Goal: Task Accomplishment & Management: Use online tool/utility

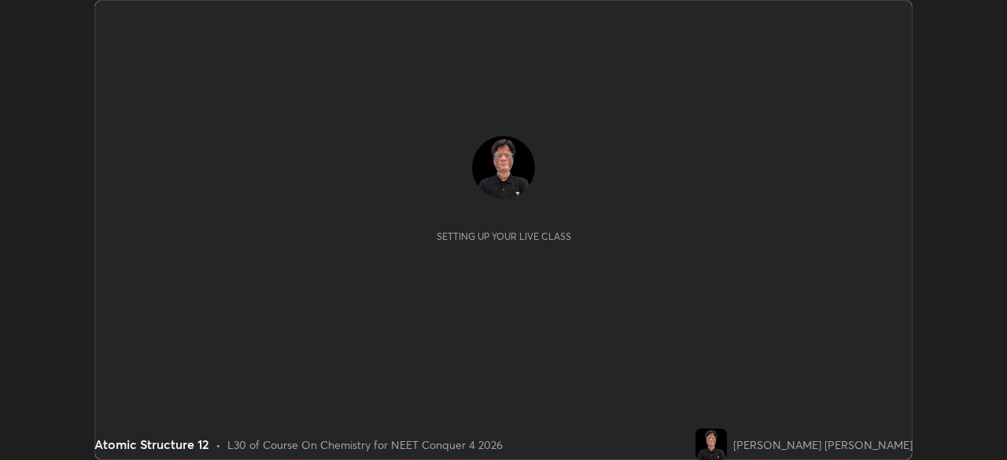
scroll to position [460, 1007]
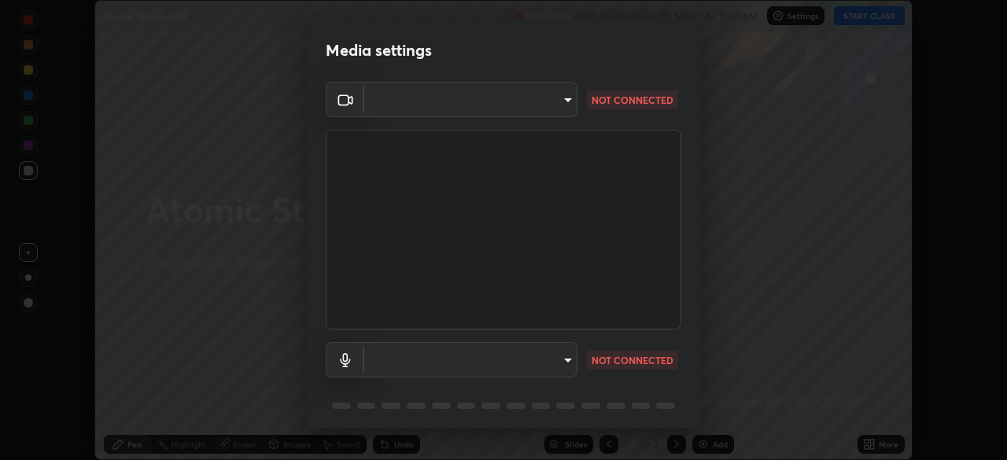
type input "f9c9e40c1fdfe5ebbc4e1433fe736b883486ebc84e0c1da292a4ca4c1bdb3432"
type input "default"
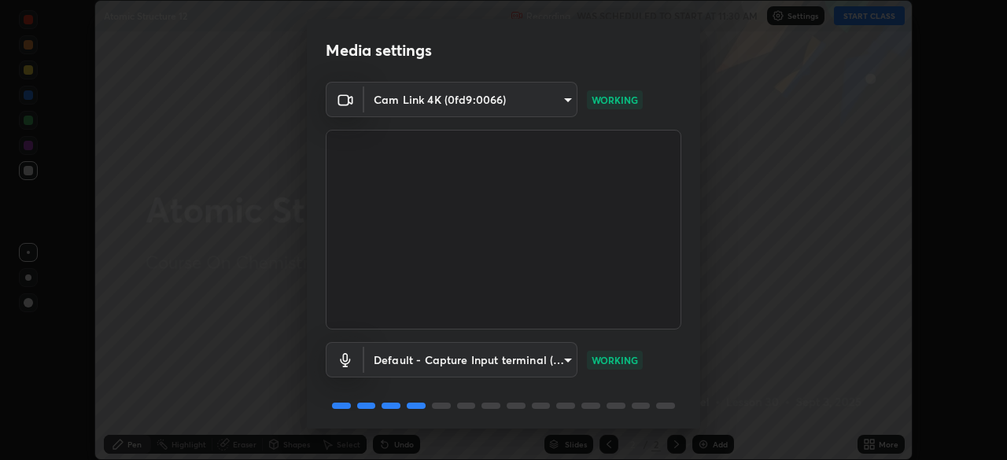
scroll to position [56, 0]
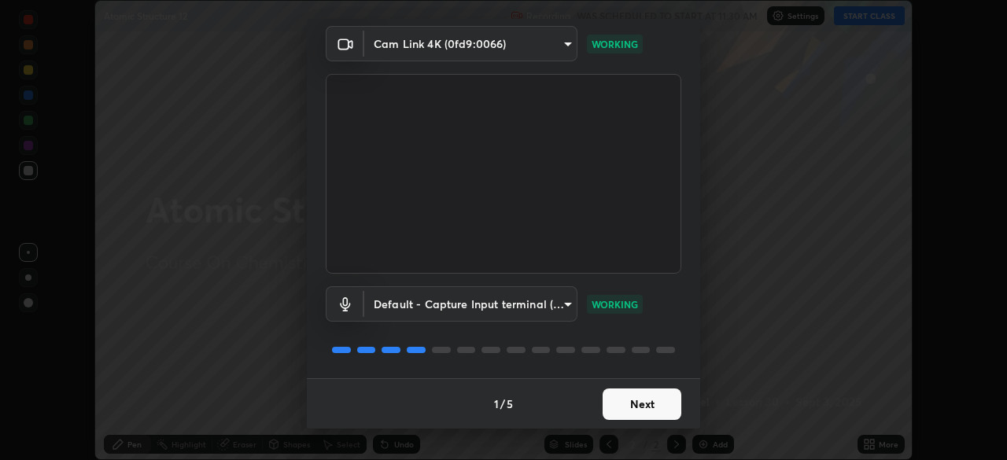
click at [648, 406] on button "Next" at bounding box center [642, 404] width 79 height 31
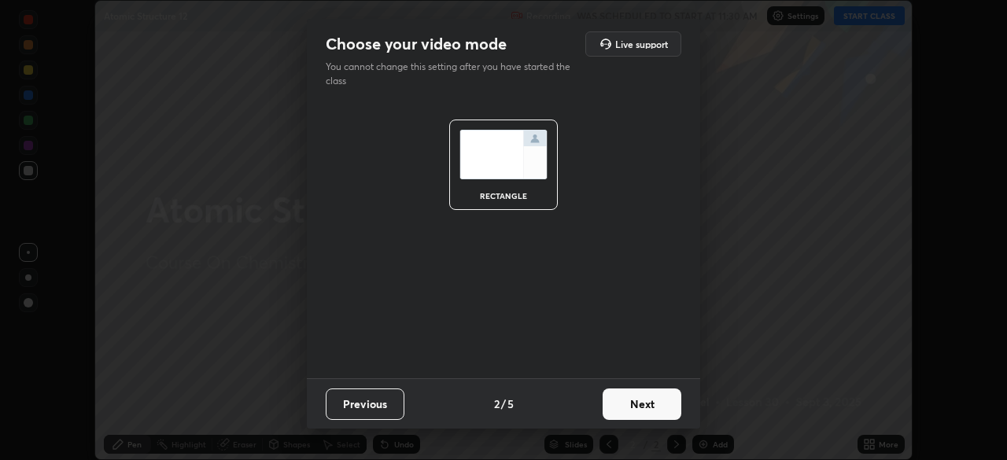
scroll to position [0, 0]
click at [656, 405] on button "Next" at bounding box center [642, 404] width 79 height 31
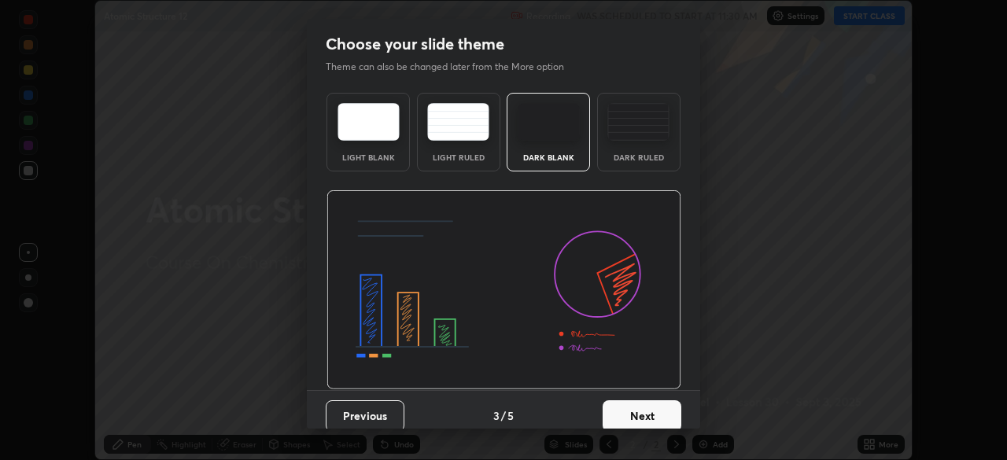
scroll to position [12, 0]
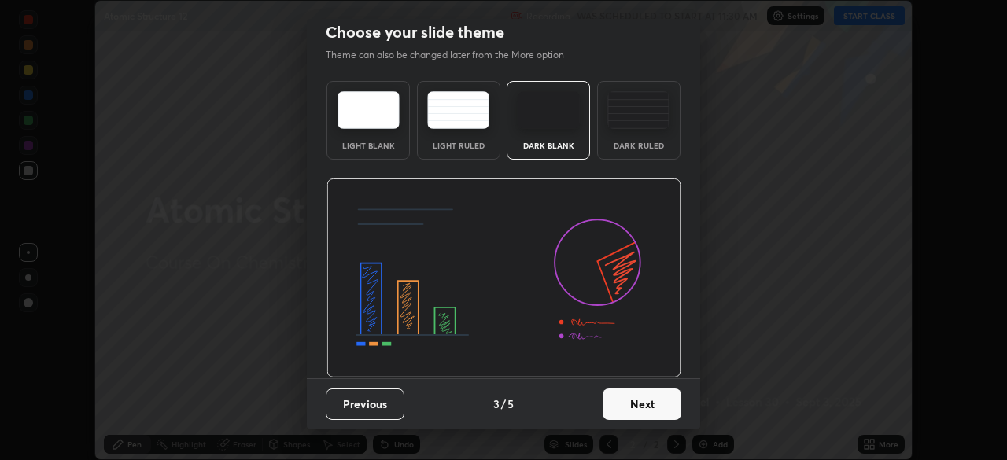
click at [651, 405] on button "Next" at bounding box center [642, 404] width 79 height 31
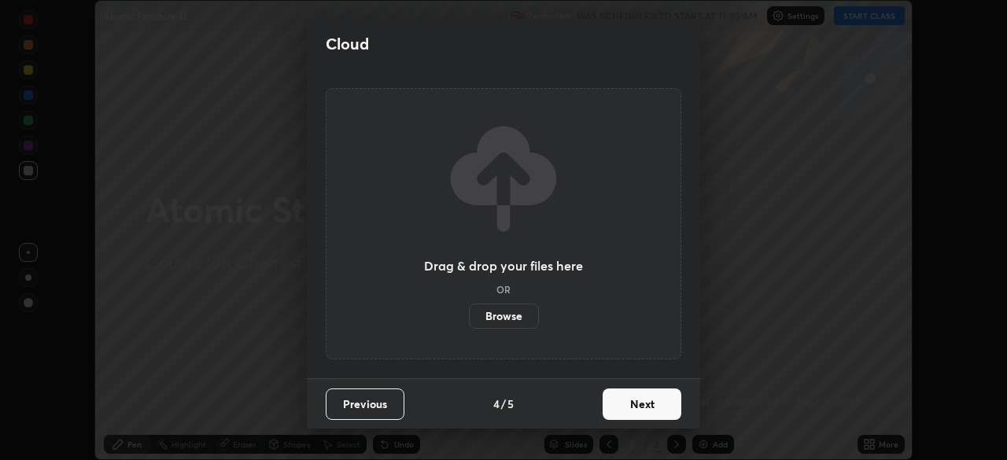
click at [515, 319] on label "Browse" at bounding box center [504, 316] width 70 height 25
click at [469, 319] on input "Browse" at bounding box center [469, 316] width 0 height 25
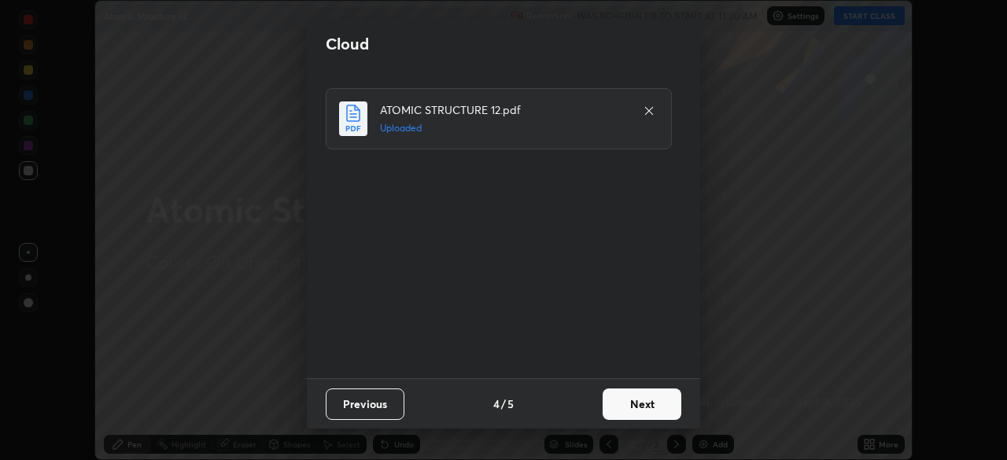
click at [646, 401] on button "Next" at bounding box center [642, 404] width 79 height 31
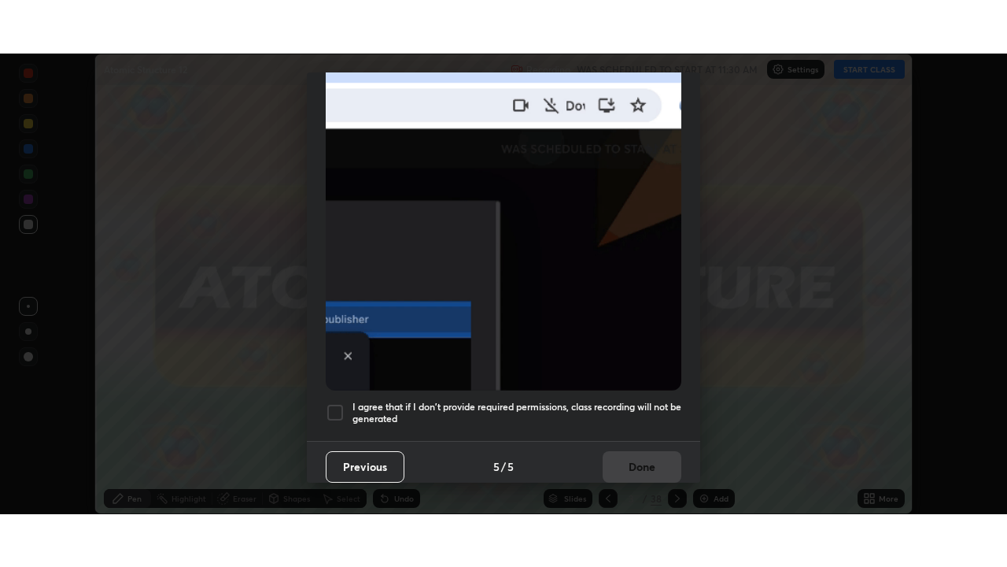
scroll to position [377, 0]
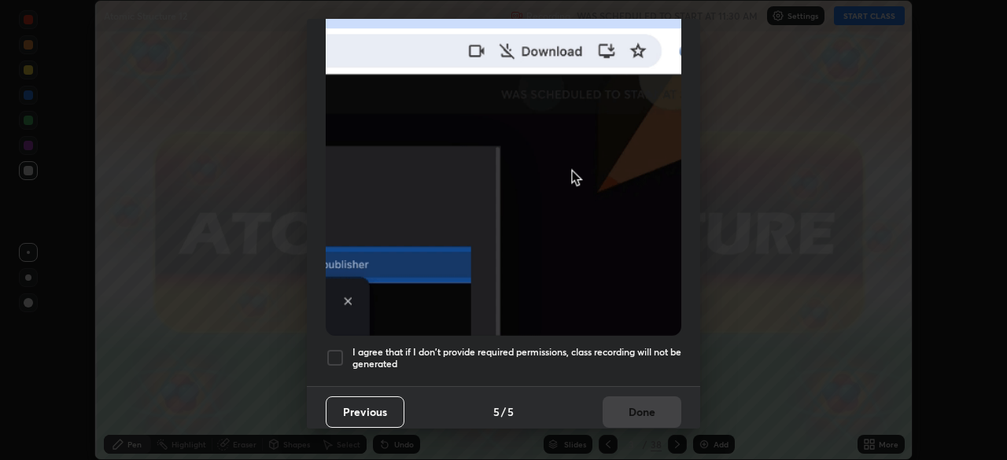
click at [339, 353] on div at bounding box center [335, 358] width 19 height 19
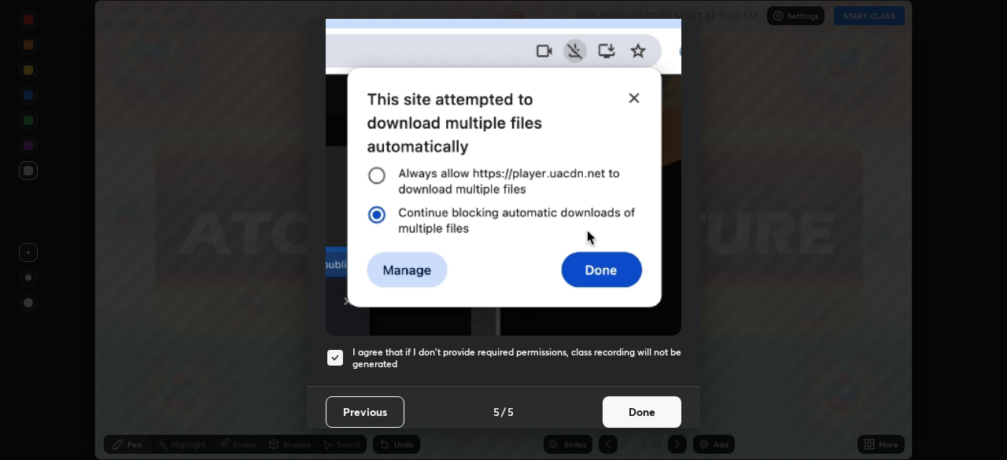
click at [641, 405] on button "Done" at bounding box center [642, 412] width 79 height 31
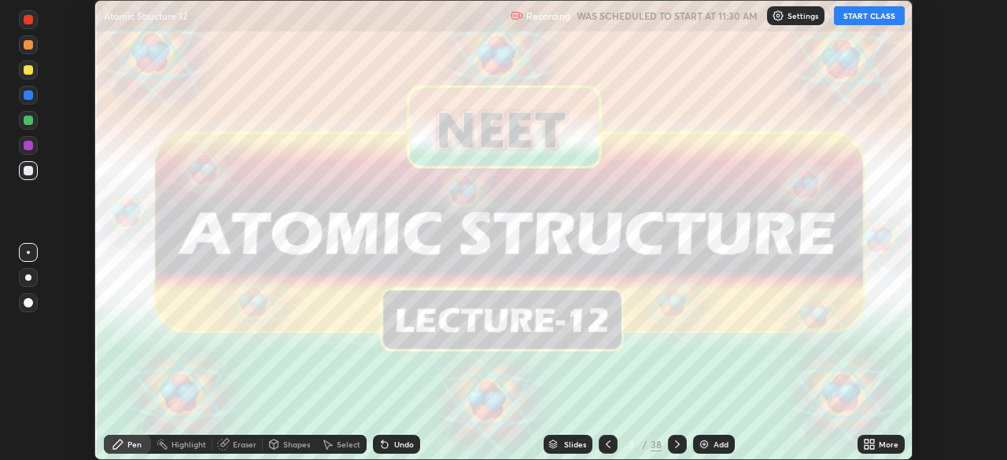
click at [872, 449] on icon at bounding box center [872, 447] width 4 height 4
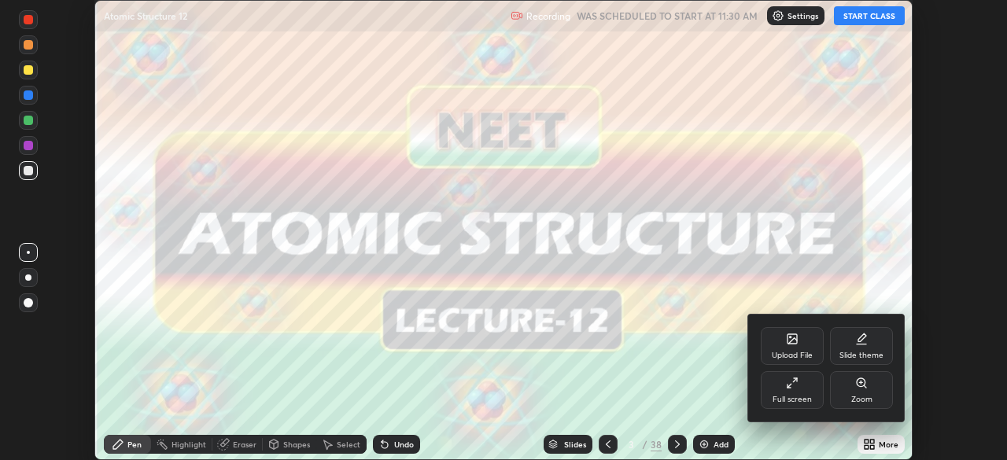
click at [804, 390] on div "Full screen" at bounding box center [792, 390] width 63 height 38
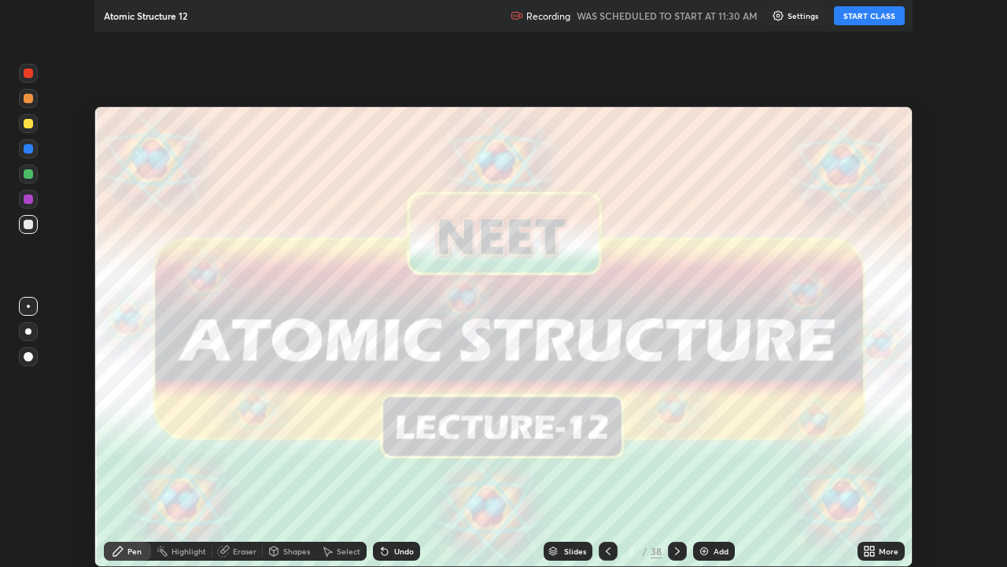
scroll to position [567, 1007]
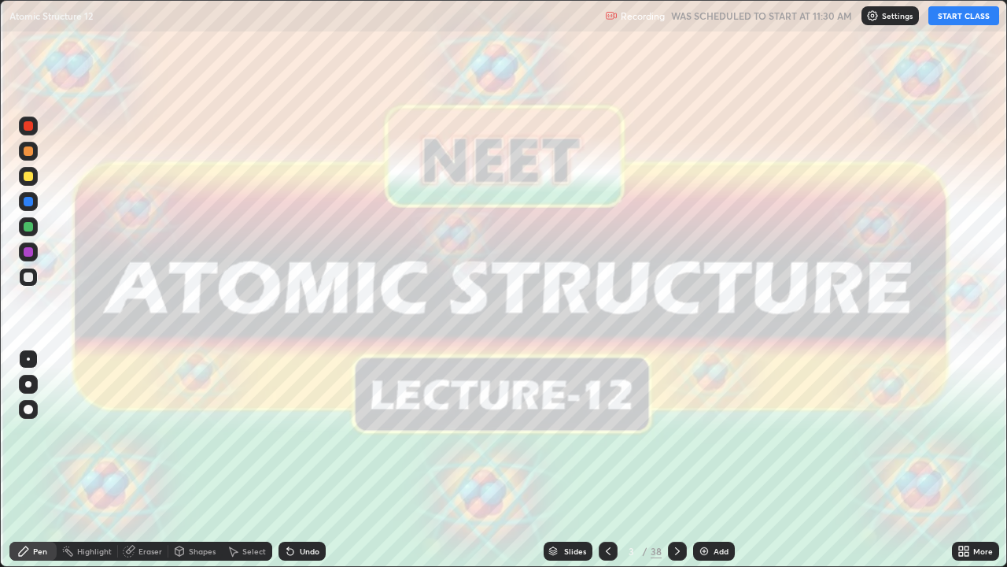
click at [948, 14] on button "START CLASS" at bounding box center [964, 15] width 71 height 19
click at [669, 460] on div at bounding box center [677, 550] width 19 height 19
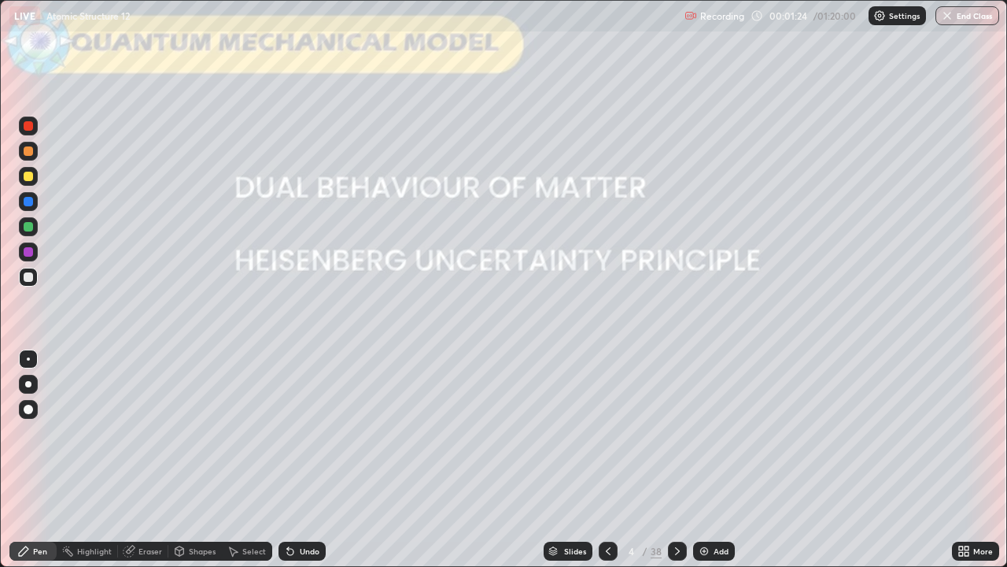
click at [29, 184] on div at bounding box center [28, 176] width 19 height 19
click at [28, 409] on div at bounding box center [28, 409] width 9 height 9
click at [675, 460] on icon at bounding box center [677, 551] width 5 height 8
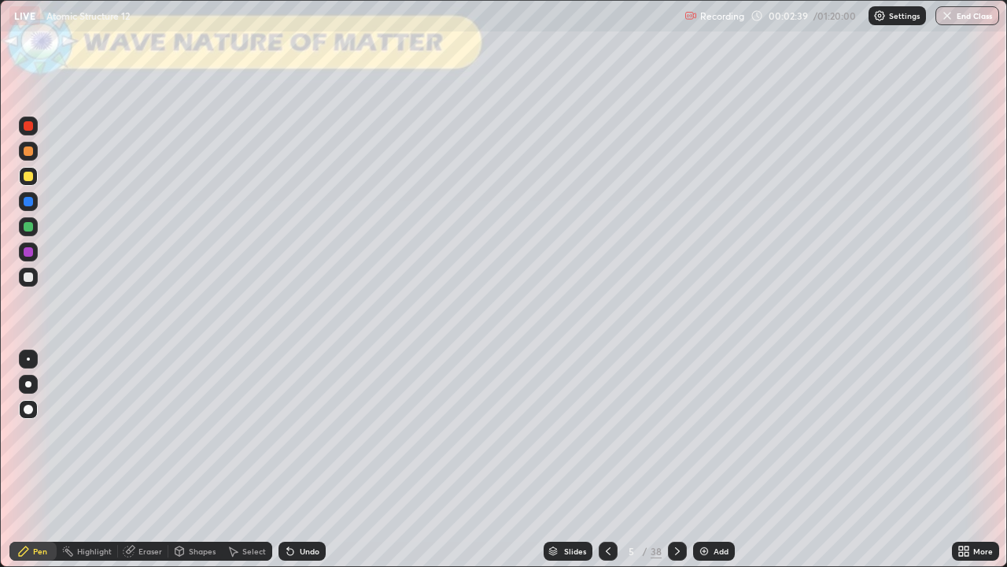
click at [30, 279] on div at bounding box center [28, 276] width 9 height 9
click at [31, 178] on div at bounding box center [28, 176] width 9 height 9
click at [301, 460] on div "Undo" at bounding box center [310, 551] width 20 height 8
click at [297, 460] on div "Undo" at bounding box center [302, 550] width 47 height 19
click at [675, 460] on icon at bounding box center [677, 551] width 13 height 13
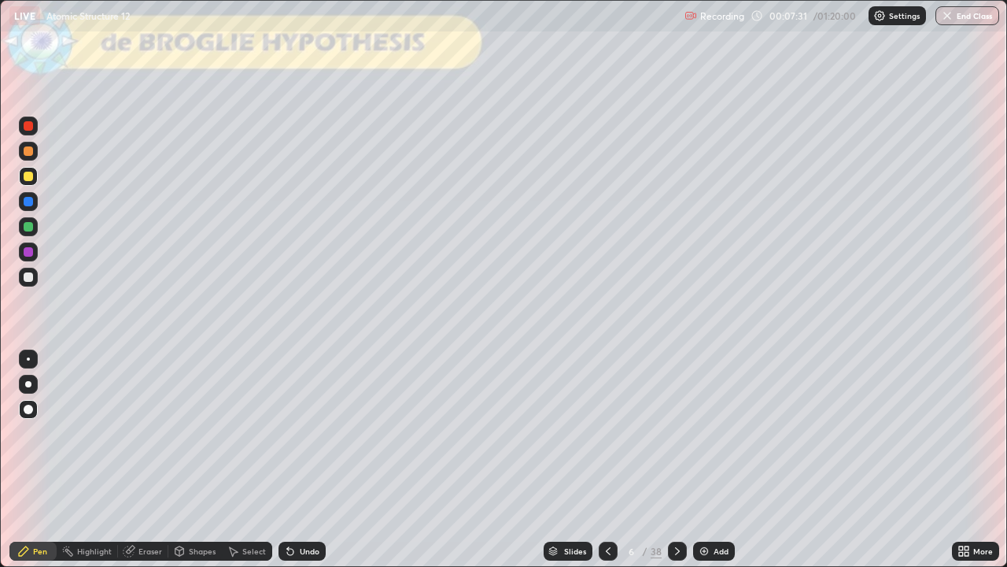
click at [31, 279] on div at bounding box center [28, 276] width 9 height 9
click at [29, 227] on div at bounding box center [28, 226] width 9 height 9
click at [678, 460] on icon at bounding box center [677, 551] width 13 height 13
click at [27, 179] on div at bounding box center [28, 176] width 9 height 9
click at [286, 460] on div "Undo" at bounding box center [302, 550] width 47 height 19
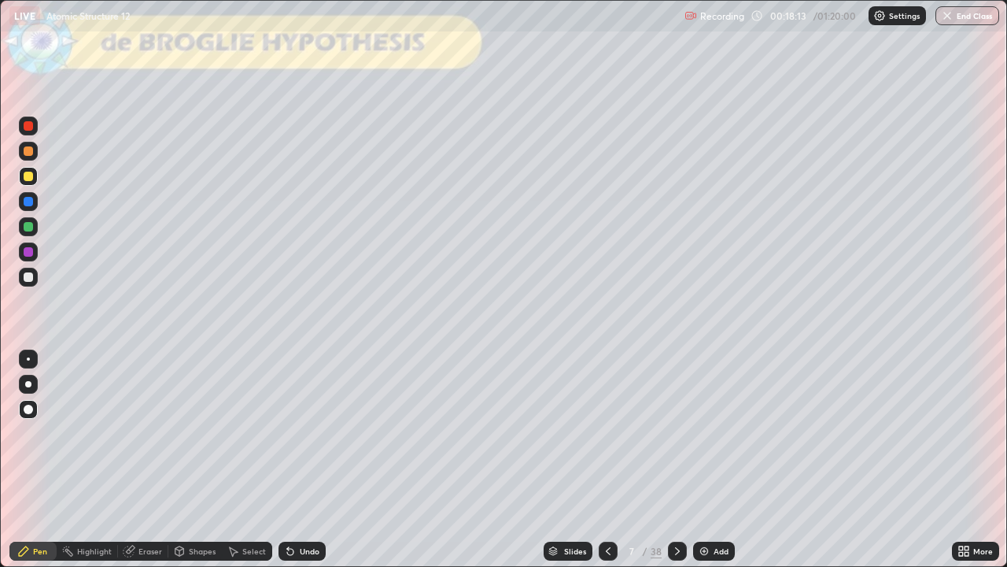
click at [288, 460] on div "Undo" at bounding box center [302, 550] width 47 height 19
click at [284, 460] on div "Undo" at bounding box center [299, 550] width 54 height 31
click at [283, 460] on div "Undo" at bounding box center [302, 550] width 47 height 19
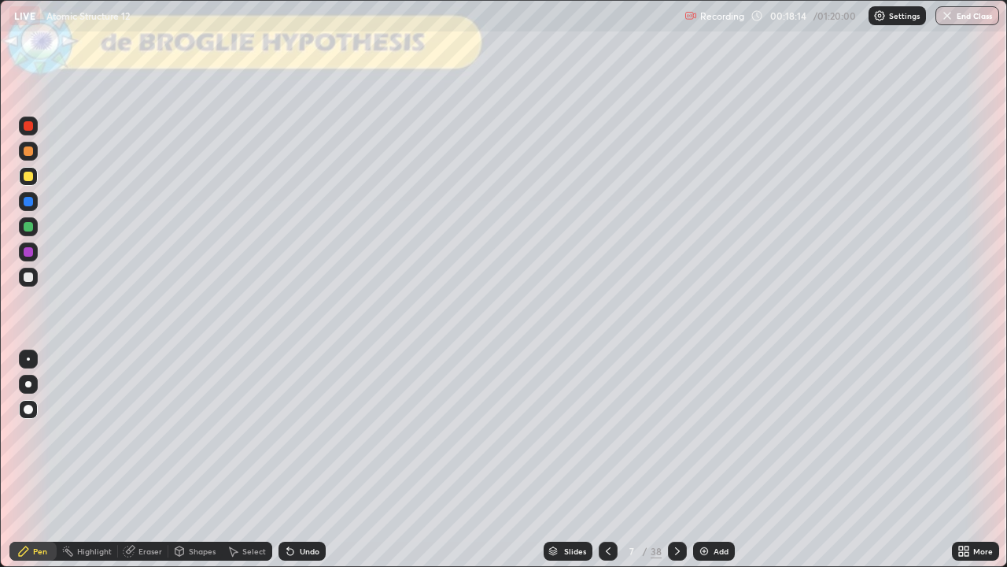
click at [280, 460] on div "Undo" at bounding box center [302, 550] width 47 height 19
click at [680, 460] on icon at bounding box center [677, 551] width 13 height 13
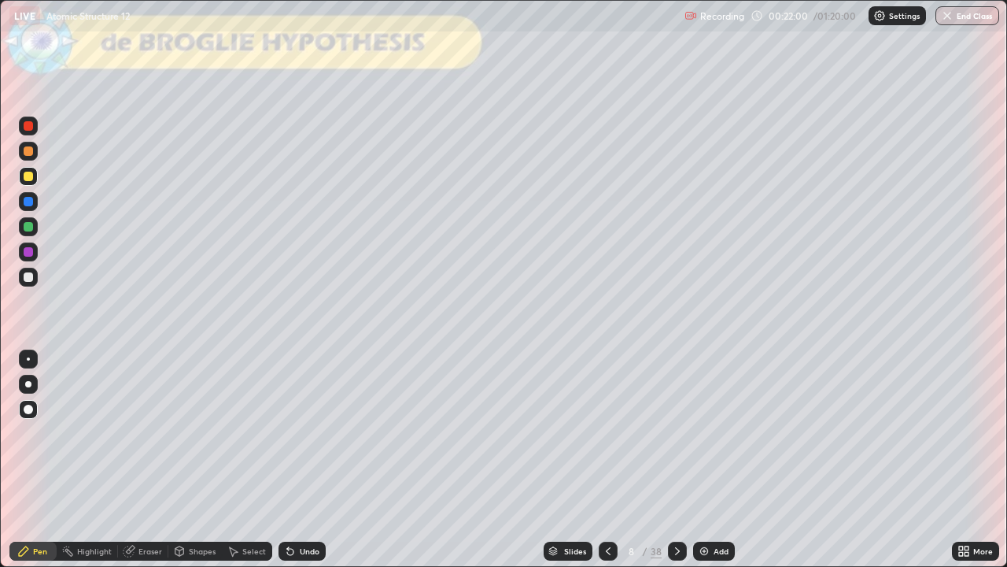
click at [674, 460] on div at bounding box center [677, 550] width 19 height 19
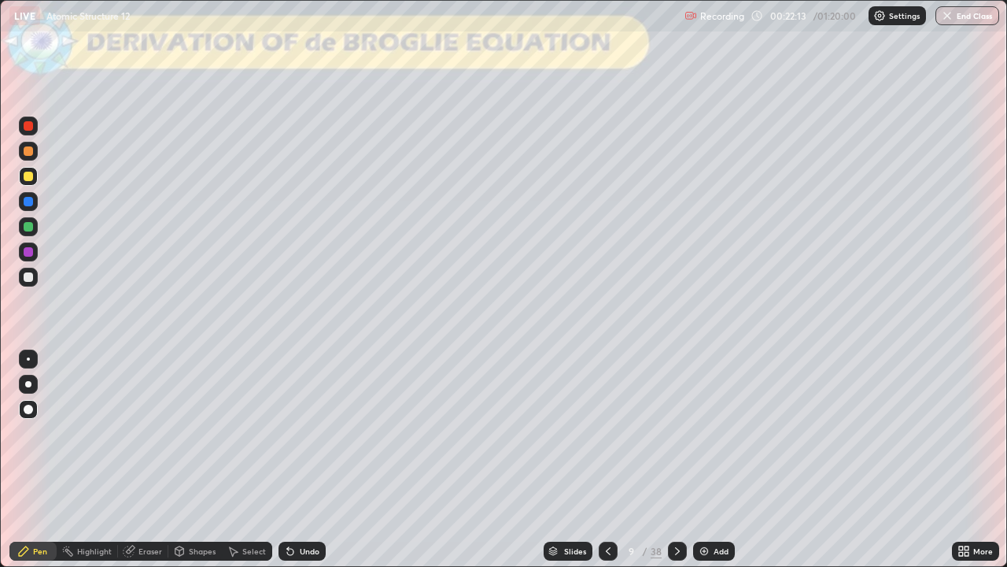
click at [29, 227] on div at bounding box center [28, 226] width 9 height 9
click at [294, 460] on div "Undo" at bounding box center [302, 550] width 47 height 19
click at [290, 460] on icon at bounding box center [290, 551] width 13 height 13
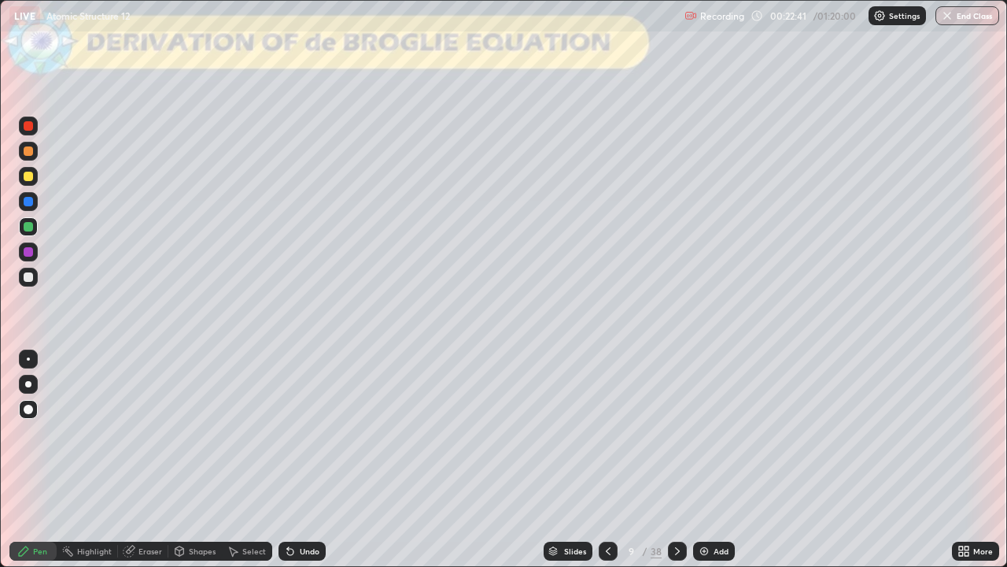
click at [290, 460] on icon at bounding box center [290, 551] width 13 height 13
click at [294, 460] on icon at bounding box center [290, 551] width 13 height 13
click at [26, 178] on div at bounding box center [28, 176] width 9 height 9
click at [29, 276] on div at bounding box center [28, 276] width 9 height 9
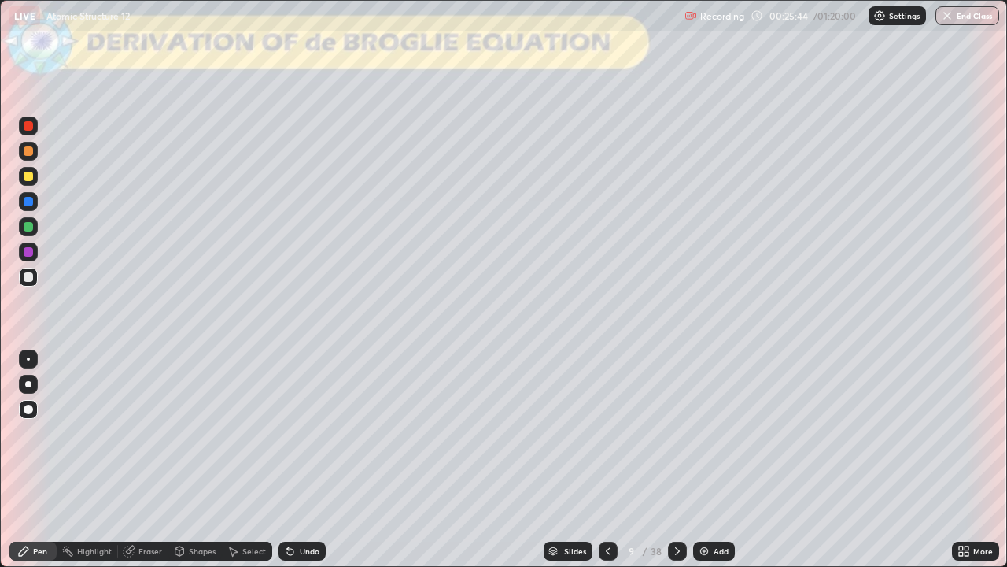
click at [677, 460] on icon at bounding box center [677, 551] width 5 height 8
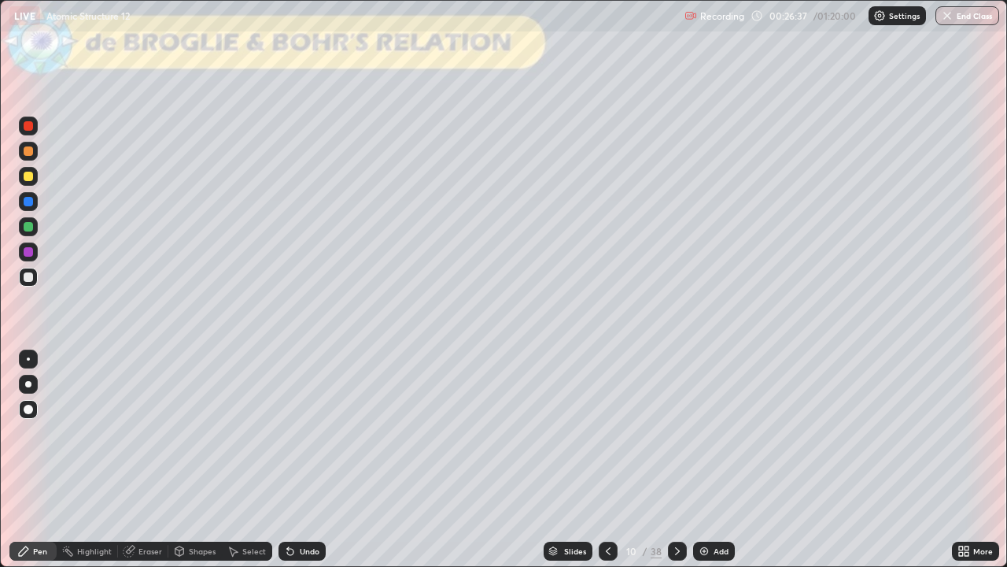
click at [26, 178] on div at bounding box center [28, 176] width 9 height 9
click at [30, 280] on div at bounding box center [28, 276] width 9 height 9
click at [29, 179] on div at bounding box center [28, 176] width 9 height 9
click at [28, 201] on div at bounding box center [28, 201] width 9 height 9
click at [31, 175] on div at bounding box center [28, 176] width 9 height 9
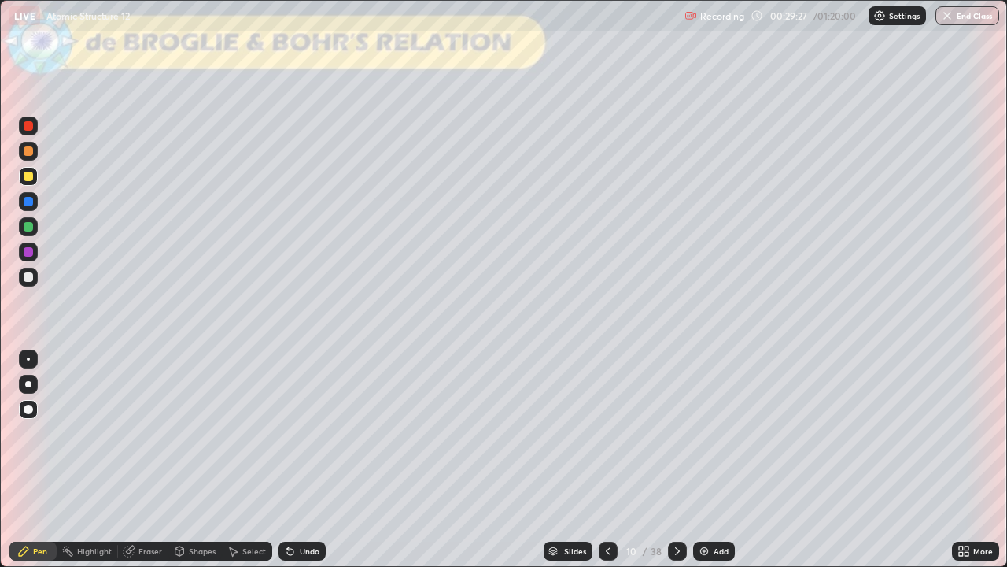
click at [27, 202] on div at bounding box center [28, 201] width 9 height 9
click at [675, 460] on icon at bounding box center [677, 551] width 13 height 13
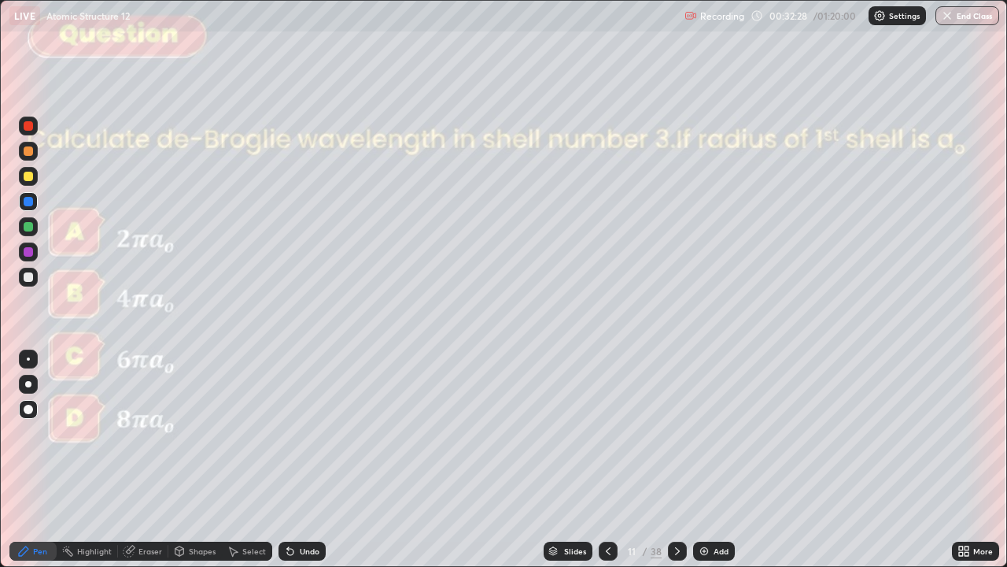
click at [28, 177] on div at bounding box center [28, 176] width 9 height 9
click at [676, 460] on icon at bounding box center [677, 551] width 13 height 13
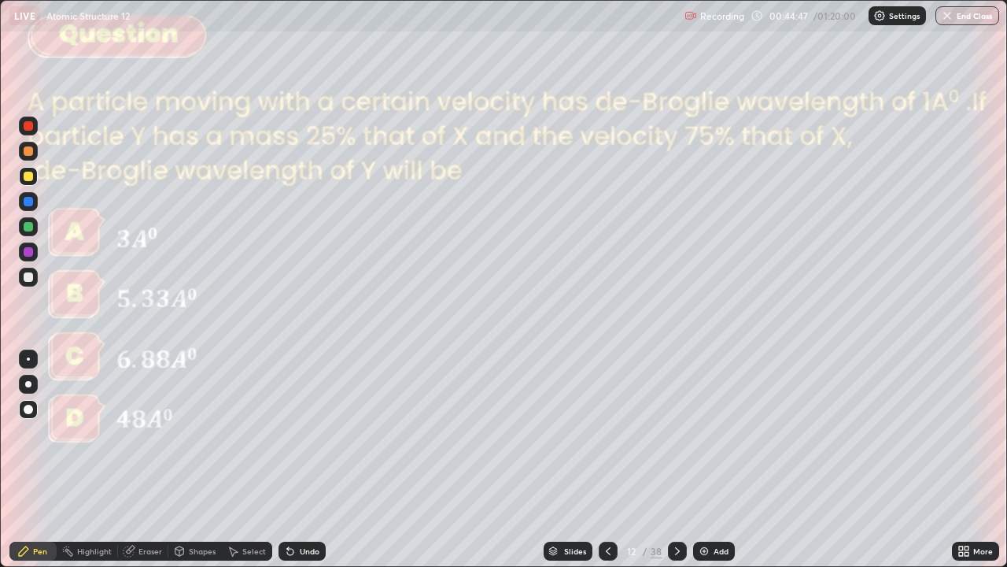
click at [678, 460] on icon at bounding box center [677, 551] width 5 height 8
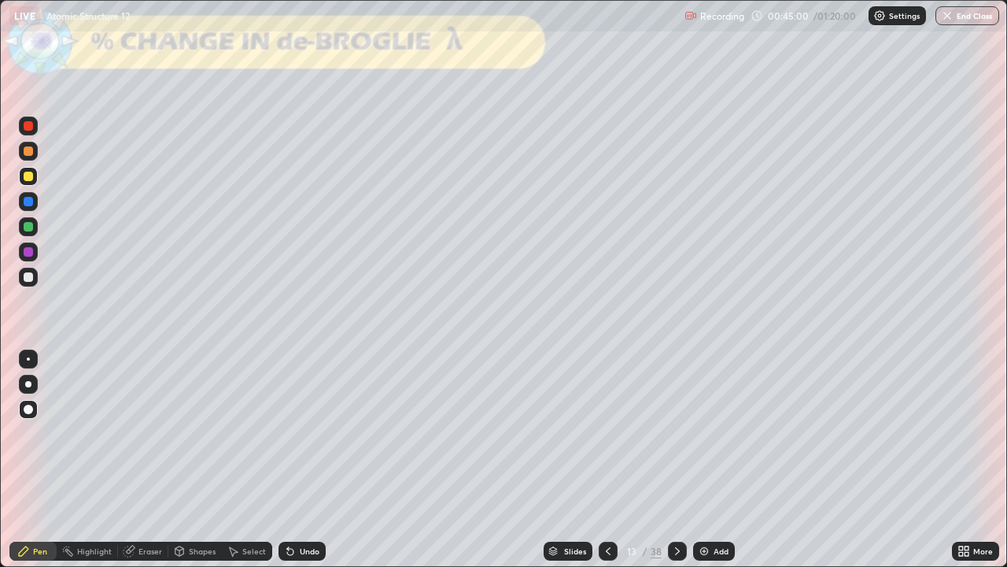
click at [31, 232] on div at bounding box center [28, 226] width 19 height 19
click at [29, 177] on div at bounding box center [28, 176] width 9 height 9
click at [675, 460] on icon at bounding box center [677, 551] width 13 height 13
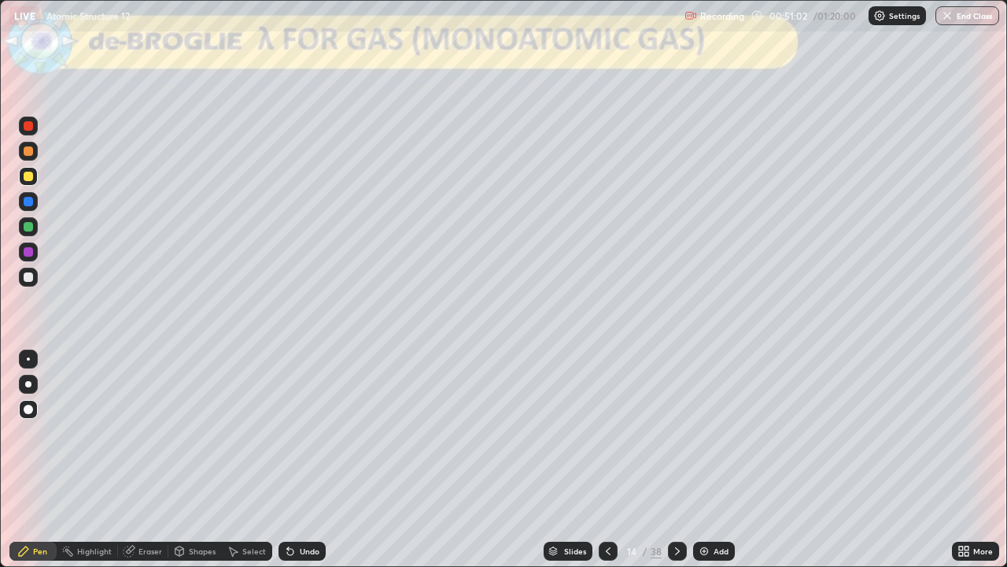
click at [31, 204] on div at bounding box center [28, 201] width 9 height 9
click at [27, 175] on div at bounding box center [28, 176] width 9 height 9
click at [676, 460] on icon at bounding box center [677, 551] width 13 height 13
click at [674, 460] on icon at bounding box center [677, 551] width 13 height 13
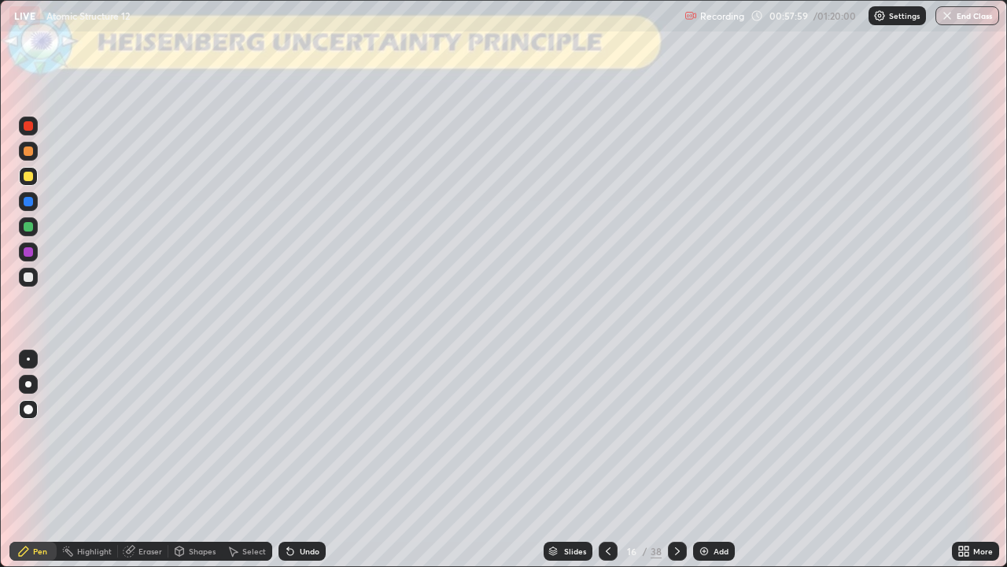
click at [288, 460] on icon at bounding box center [290, 552] width 6 height 6
click at [31, 201] on div at bounding box center [28, 201] width 9 height 9
click at [31, 181] on div at bounding box center [28, 176] width 19 height 19
click at [290, 460] on icon at bounding box center [290, 552] width 6 height 6
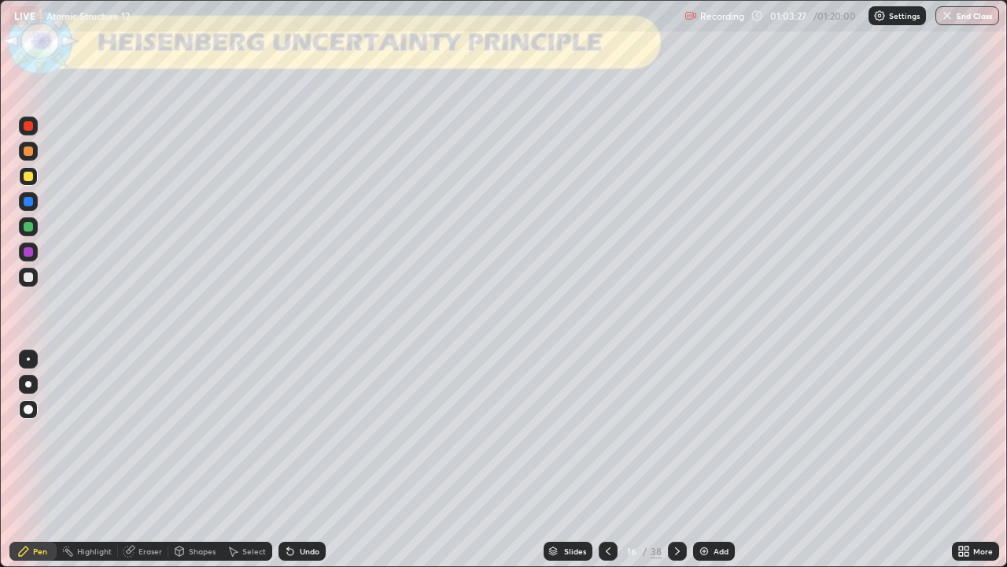
click at [678, 460] on div at bounding box center [677, 550] width 19 height 19
click at [28, 197] on div at bounding box center [28, 201] width 9 height 9
click at [312, 460] on div "Undo" at bounding box center [310, 551] width 20 height 8
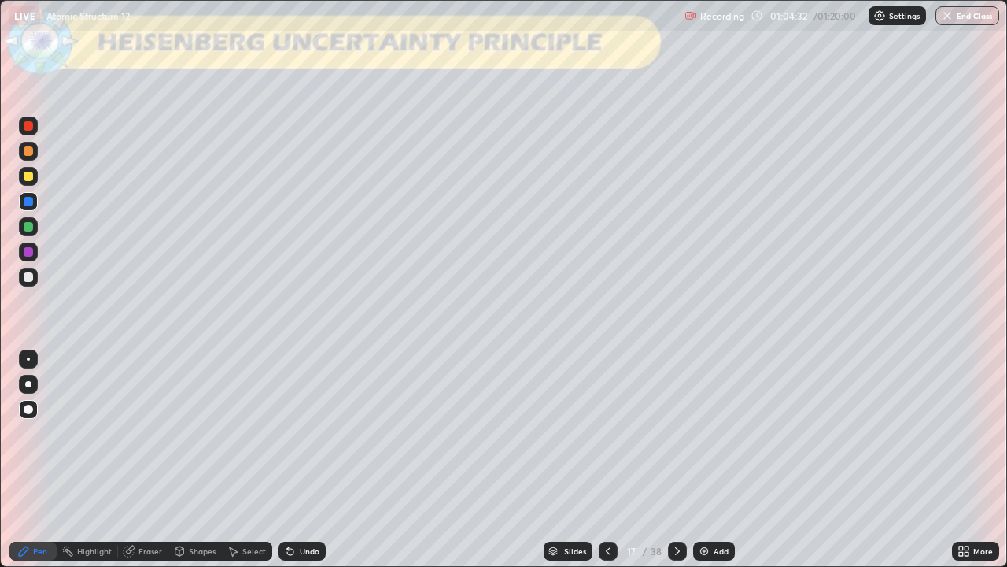
click at [312, 460] on div "Undo" at bounding box center [302, 550] width 47 height 19
click at [301, 460] on div "Undo" at bounding box center [310, 551] width 20 height 8
click at [27, 178] on div at bounding box center [28, 176] width 9 height 9
click at [292, 460] on icon at bounding box center [290, 551] width 13 height 13
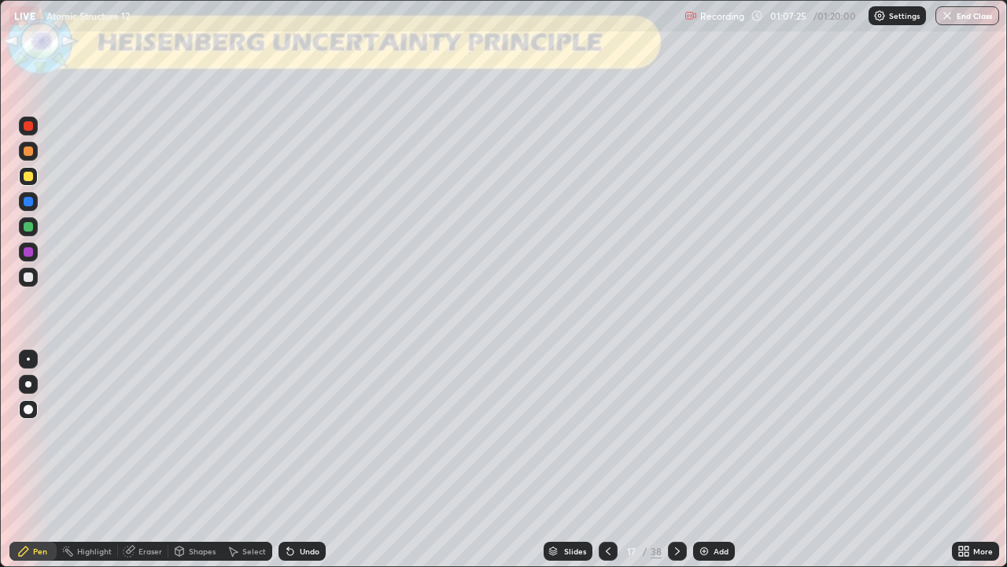
click at [676, 460] on icon at bounding box center [677, 551] width 13 height 13
click at [675, 460] on icon at bounding box center [677, 551] width 13 height 13
click at [675, 460] on icon at bounding box center [677, 551] width 5 height 8
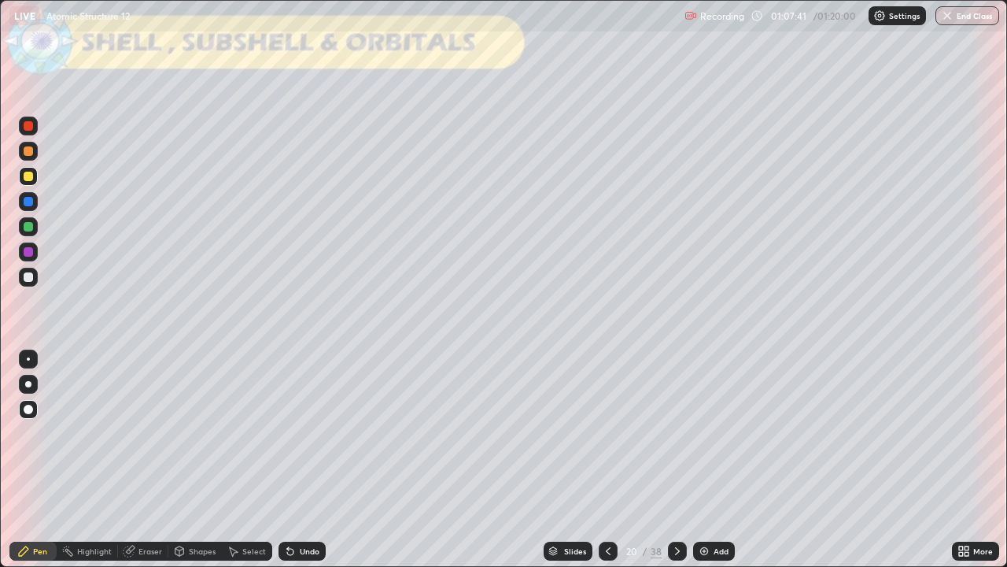
click at [196, 460] on div "Shapes" at bounding box center [202, 551] width 27 height 8
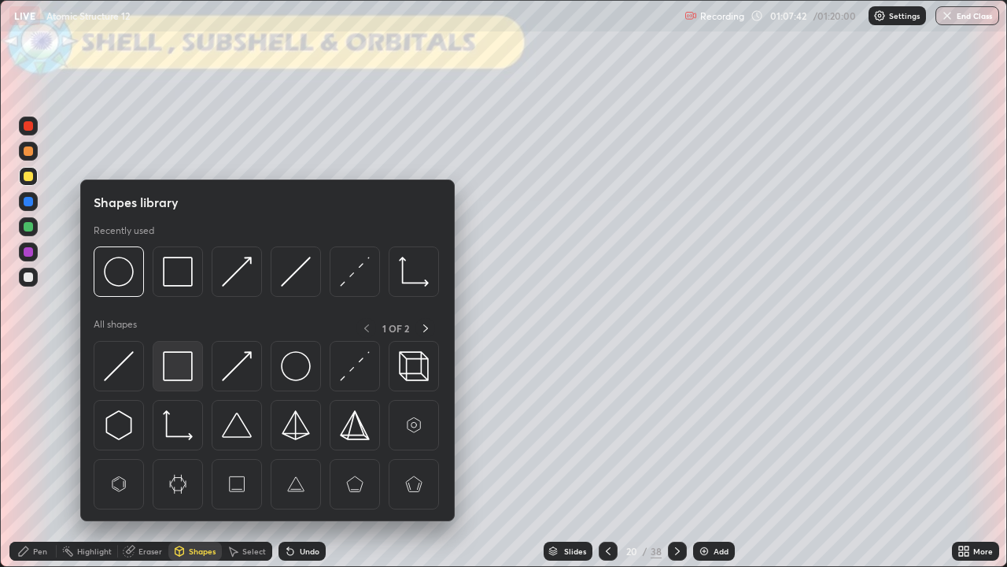
click at [180, 367] on img at bounding box center [178, 366] width 30 height 30
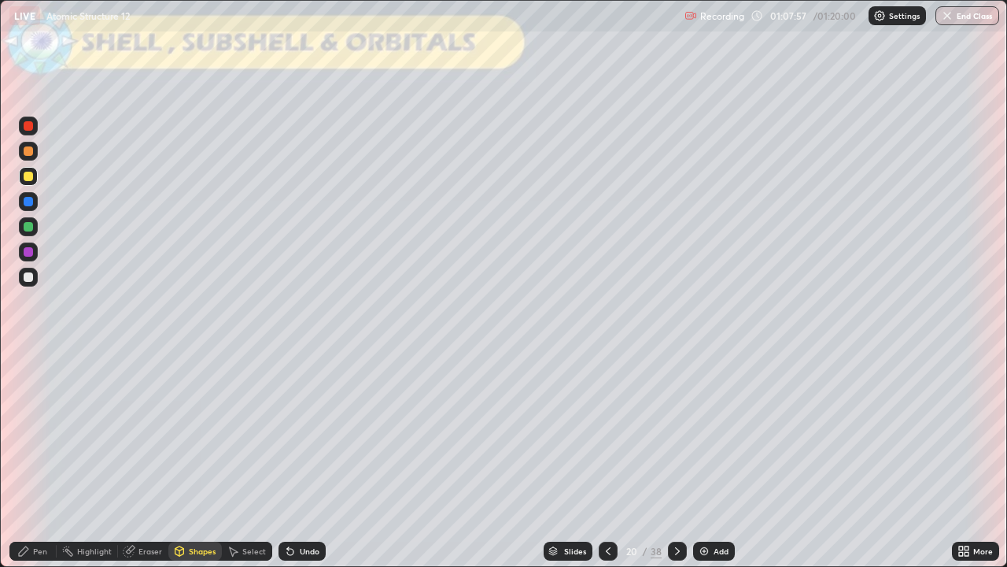
click at [30, 230] on div at bounding box center [28, 226] width 9 height 9
click at [32, 255] on div at bounding box center [28, 251] width 19 height 19
click at [36, 460] on div "Pen" at bounding box center [40, 551] width 14 height 8
click at [31, 176] on div at bounding box center [28, 176] width 9 height 9
click at [29, 152] on div at bounding box center [28, 150] width 9 height 9
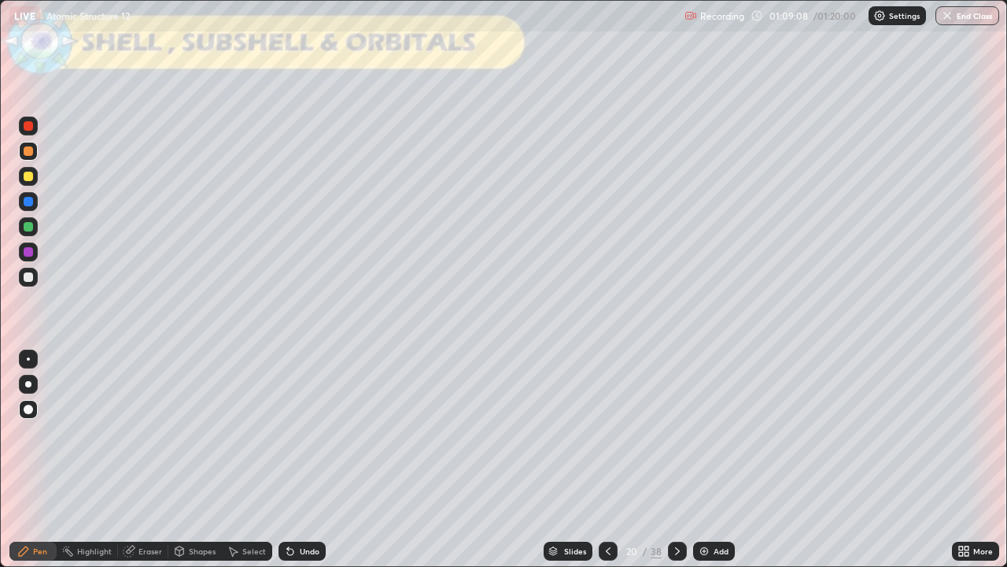
click at [309, 460] on div "Undo" at bounding box center [310, 551] width 20 height 8
click at [305, 460] on div "Undo" at bounding box center [310, 551] width 20 height 8
click at [308, 460] on div "Undo" at bounding box center [310, 551] width 20 height 8
click at [306, 460] on div "Undo" at bounding box center [310, 551] width 20 height 8
click at [30, 179] on div at bounding box center [28, 176] width 9 height 9
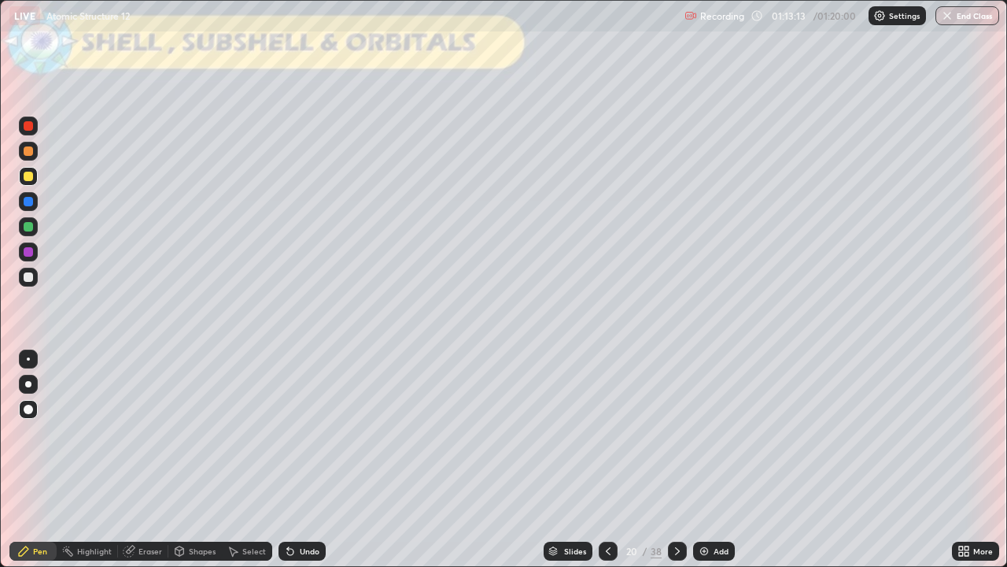
click at [966, 20] on button "End Class" at bounding box center [968, 15] width 64 height 19
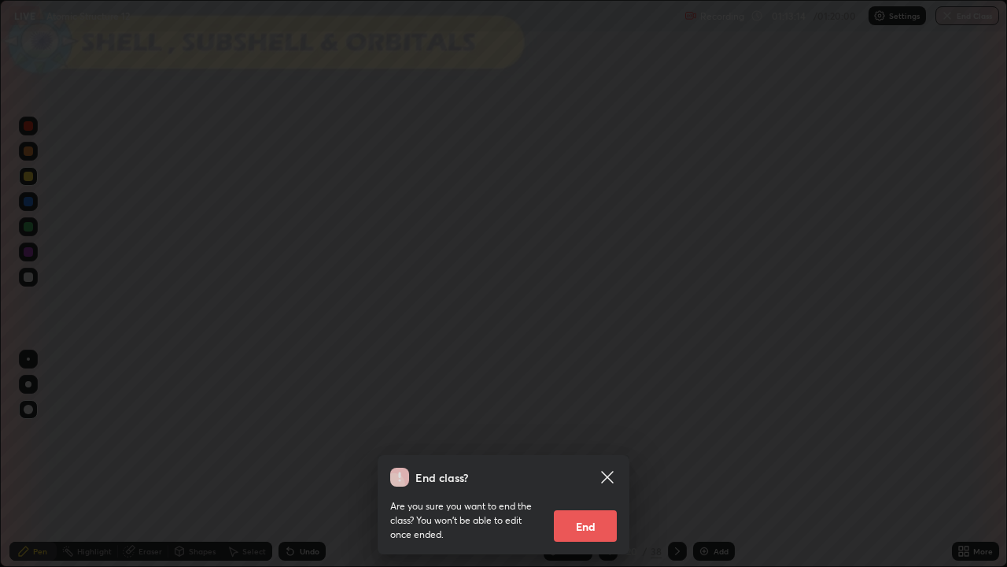
click at [600, 460] on button "End" at bounding box center [585, 525] width 63 height 31
